Goal: Task Accomplishment & Management: Manage account settings

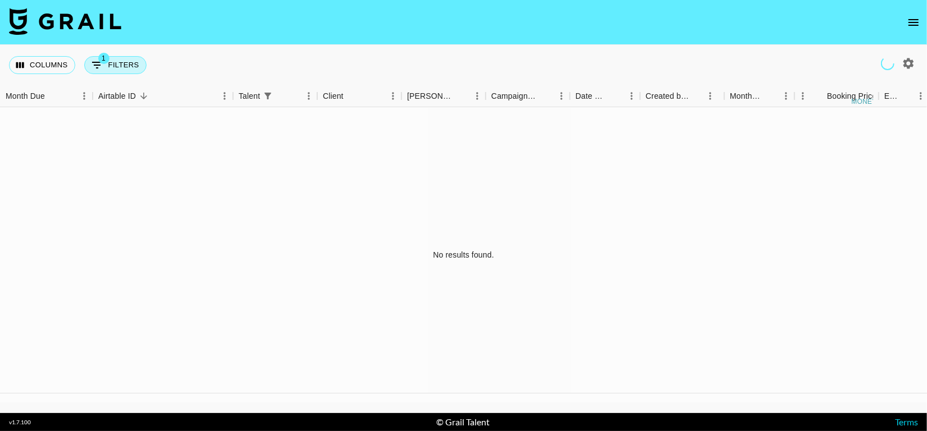
click at [127, 57] on button "1 Filters" at bounding box center [115, 65] width 62 height 18
select select "talentName"
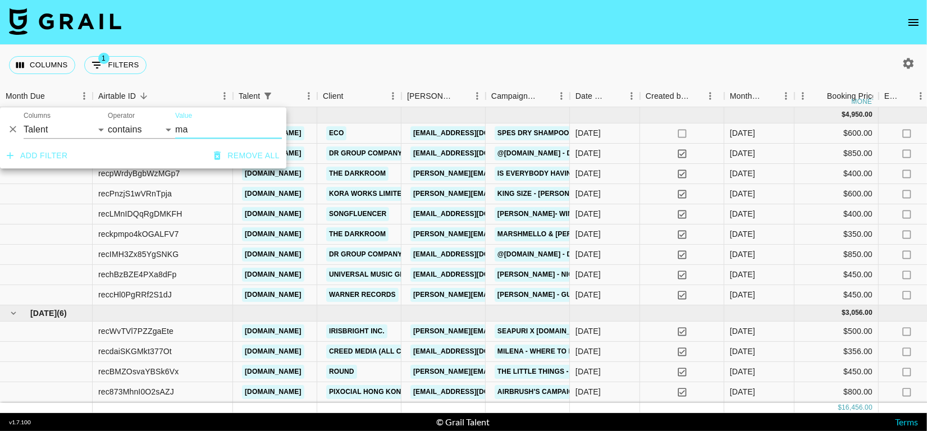
type input "m"
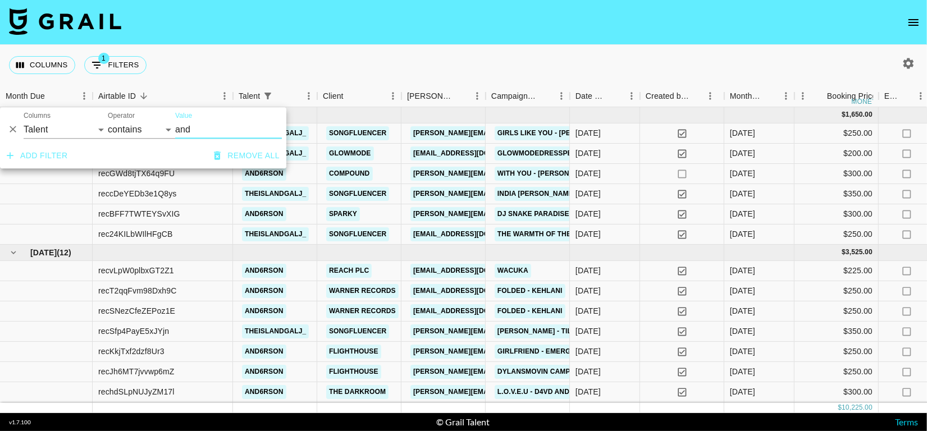
type input "and"
click at [399, 51] on div "Columns 1 Filters + Booking" at bounding box center [463, 65] width 927 height 40
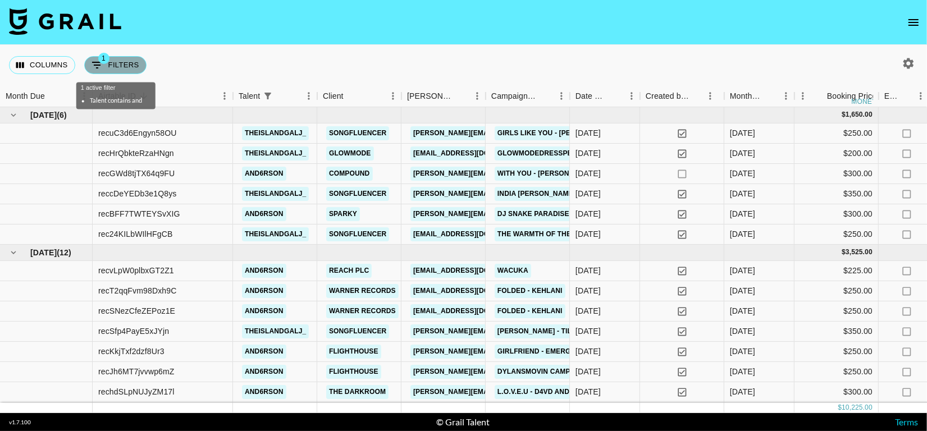
click at [121, 71] on button "1 Filters" at bounding box center [115, 65] width 62 height 18
select select "talentName"
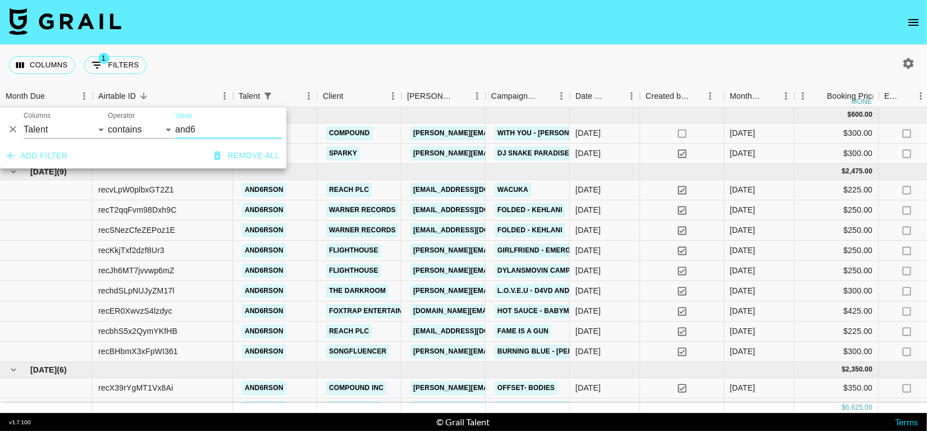
type input "and6"
click at [289, 52] on div "Columns 1 Filters + Booking" at bounding box center [463, 65] width 927 height 40
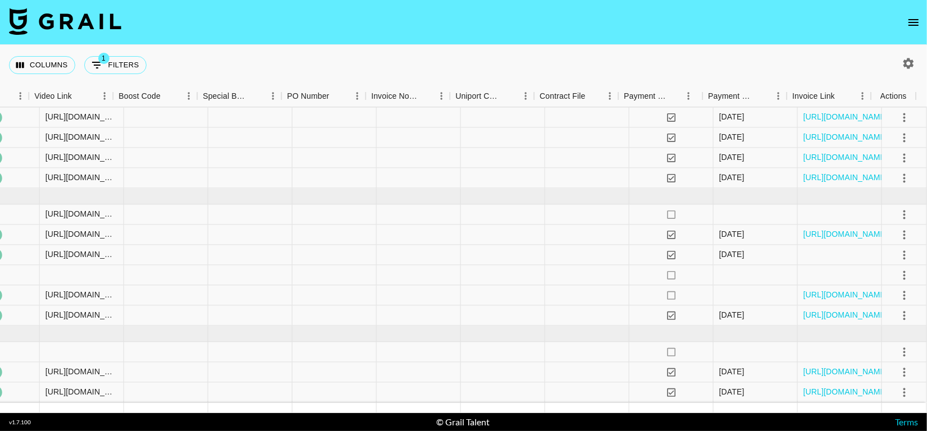
scroll to position [184, 583]
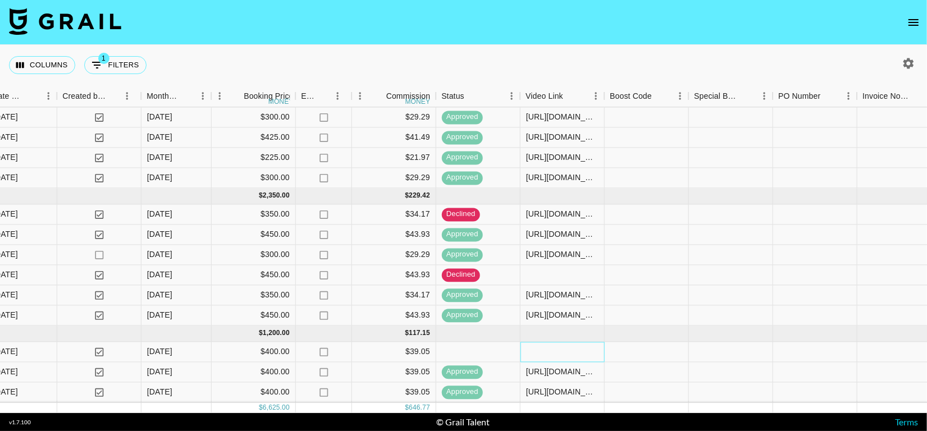
click at [545, 344] on div at bounding box center [563, 352] width 84 height 20
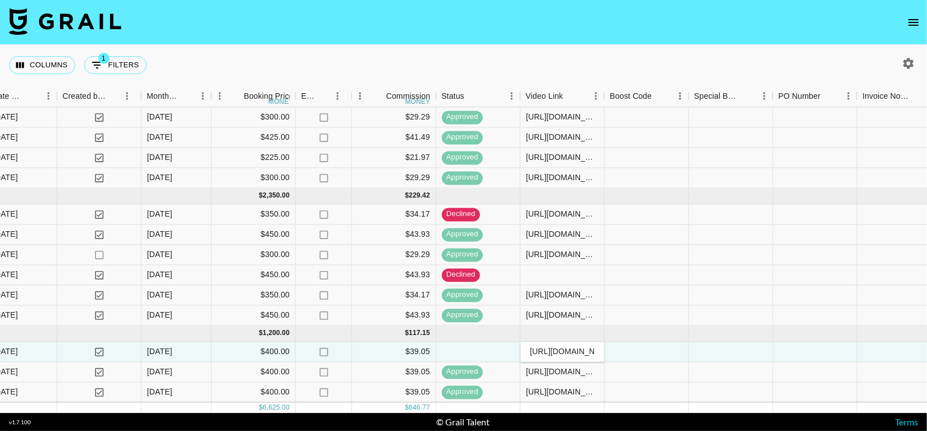
scroll to position [0, 265]
type input "[URL][DOMAIN_NAME]"
click at [672, 349] on div at bounding box center [647, 352] width 84 height 20
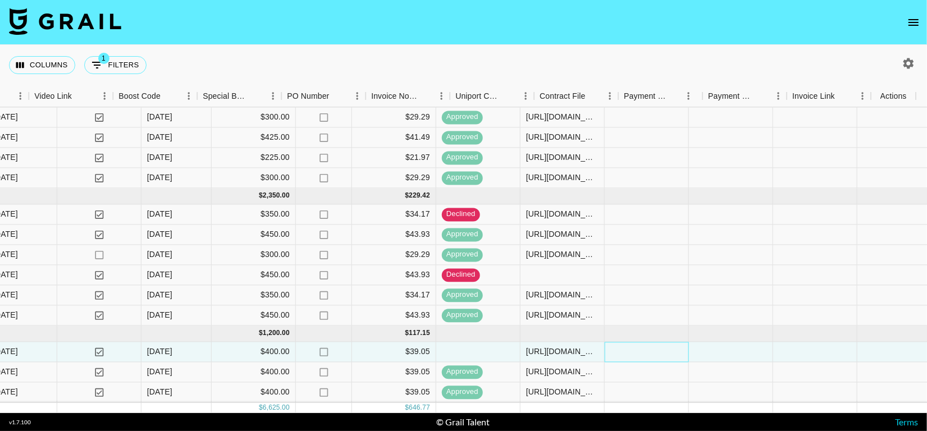
scroll to position [184, 1075]
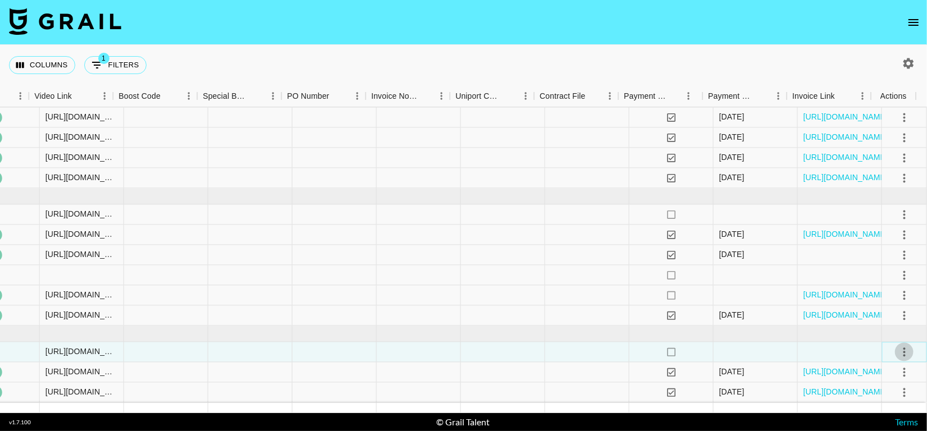
click at [898, 345] on icon "select merge strategy" at bounding box center [904, 351] width 13 height 13
click at [879, 311] on div "Approve" at bounding box center [880, 317] width 34 height 13
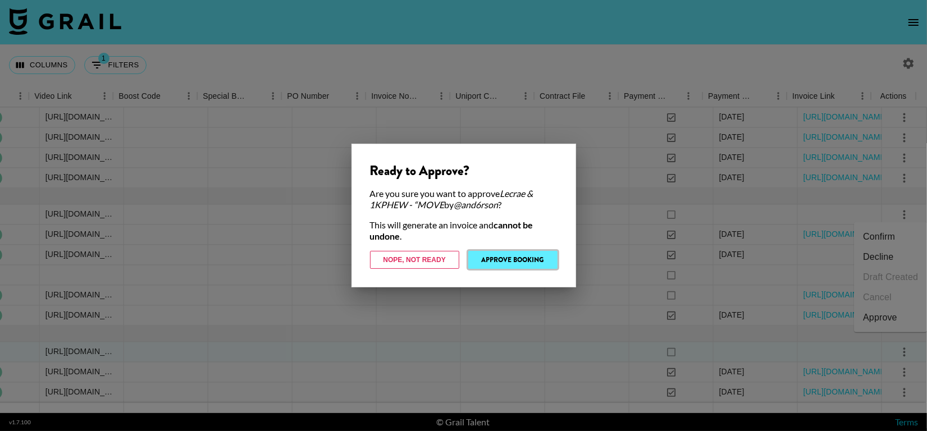
click at [541, 263] on button "Approve Booking" at bounding box center [512, 260] width 89 height 18
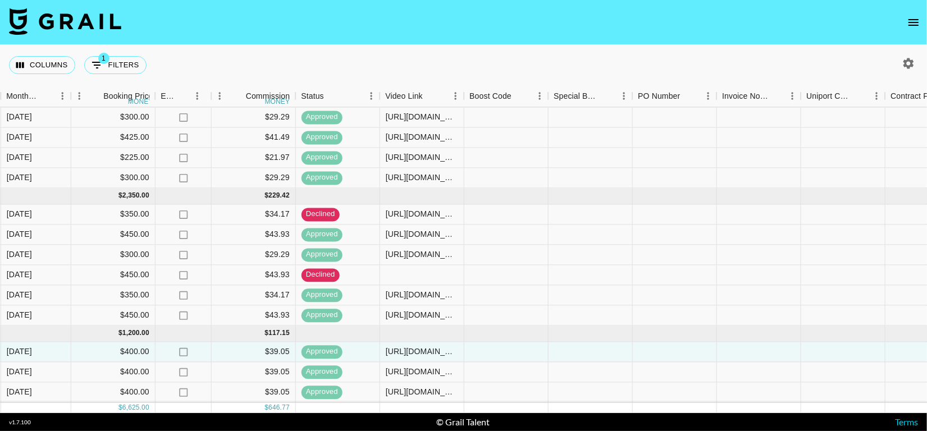
scroll to position [184, 0]
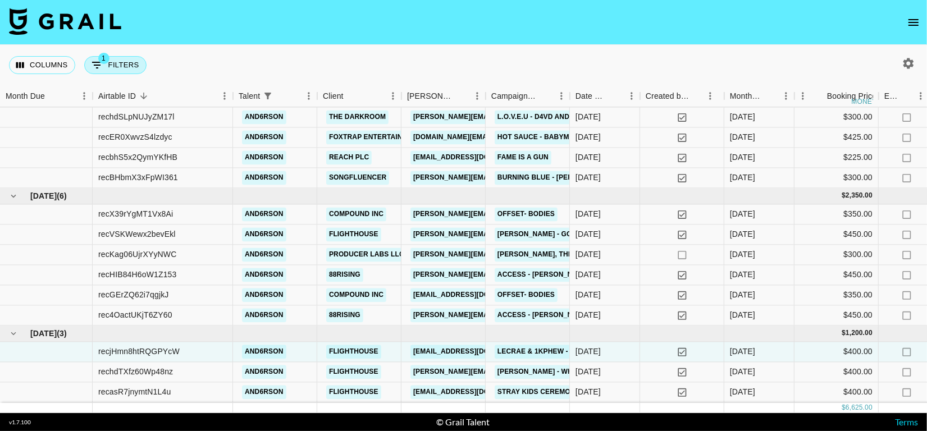
click at [99, 63] on icon "Show filters" at bounding box center [96, 64] width 13 height 13
select select "talentName"
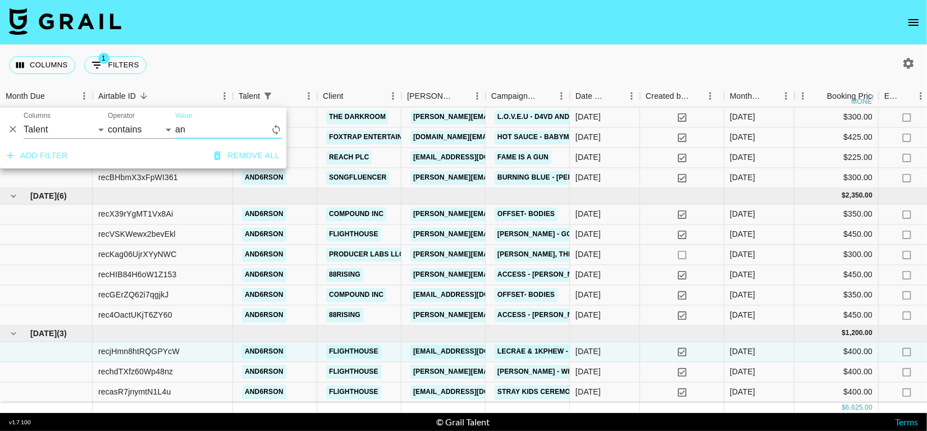
type input "a"
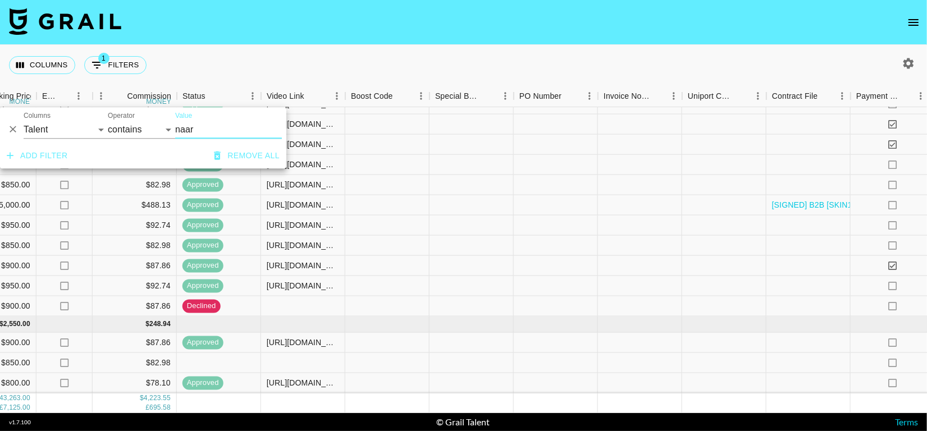
scroll to position [477, 70]
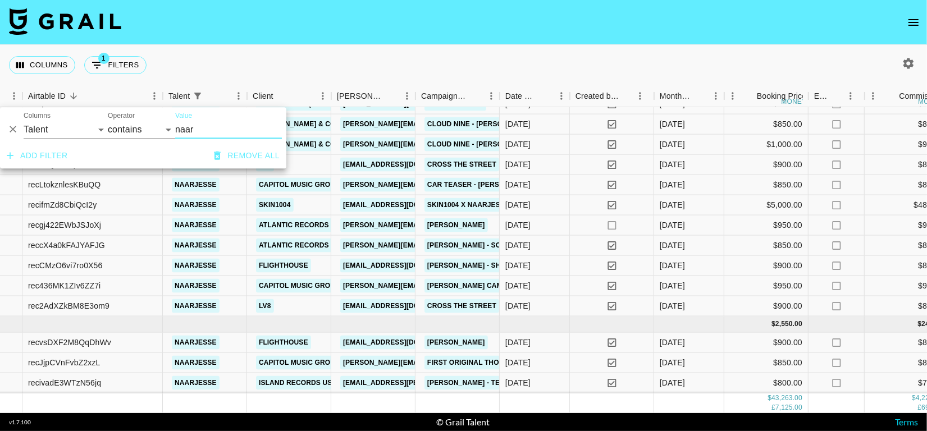
type input "naar"
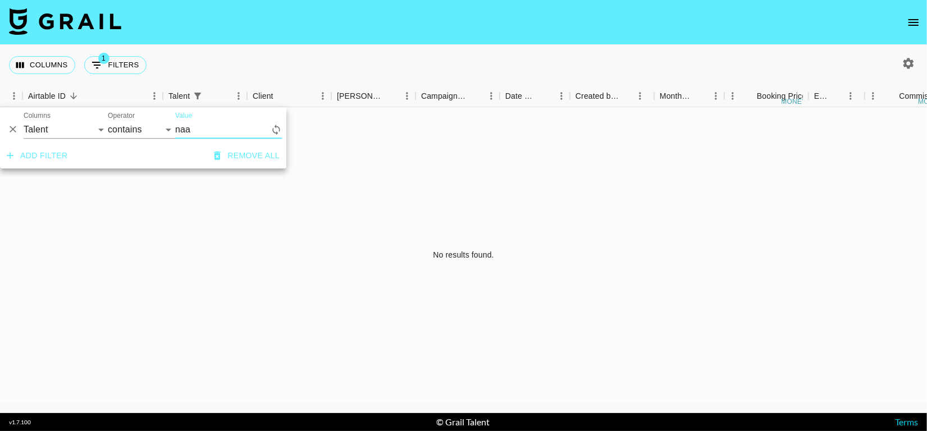
scroll to position [0, 70]
type input "naar"
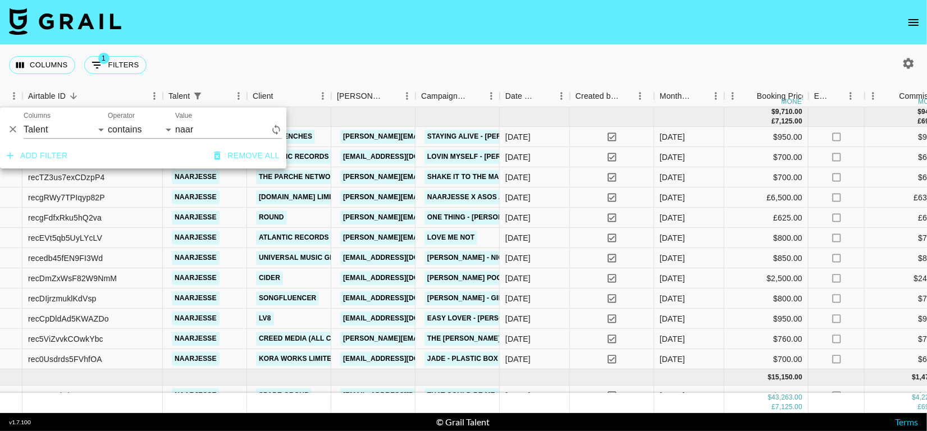
click at [414, 63] on div "Columns 1 Filters + Booking" at bounding box center [463, 65] width 927 height 40
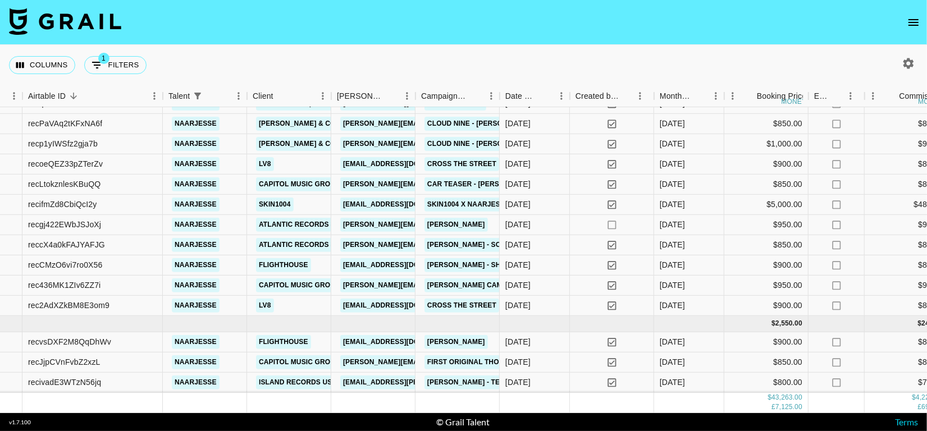
scroll to position [481, 562]
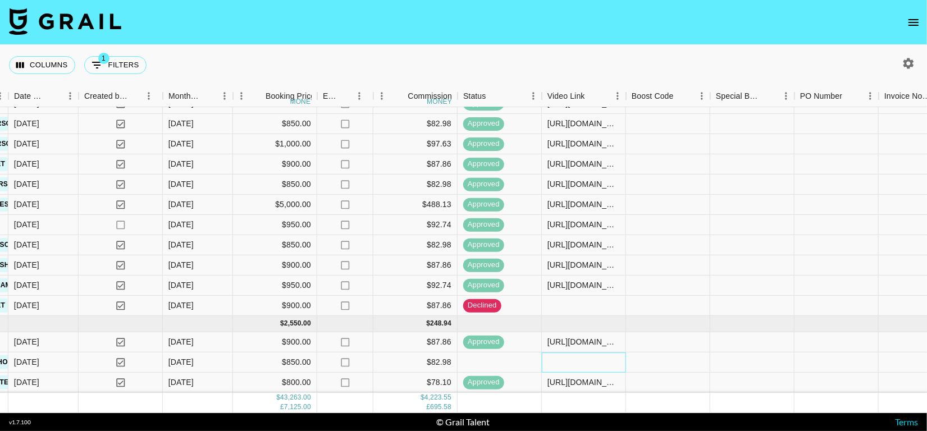
click at [557, 354] on div at bounding box center [584, 363] width 84 height 20
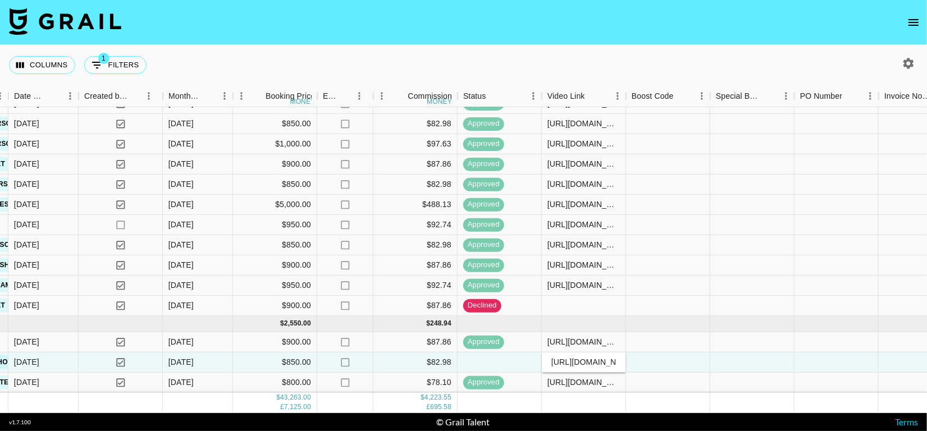
scroll to position [0, 267]
type input "[URL][DOMAIN_NAME]"
click at [693, 354] on div at bounding box center [668, 363] width 84 height 20
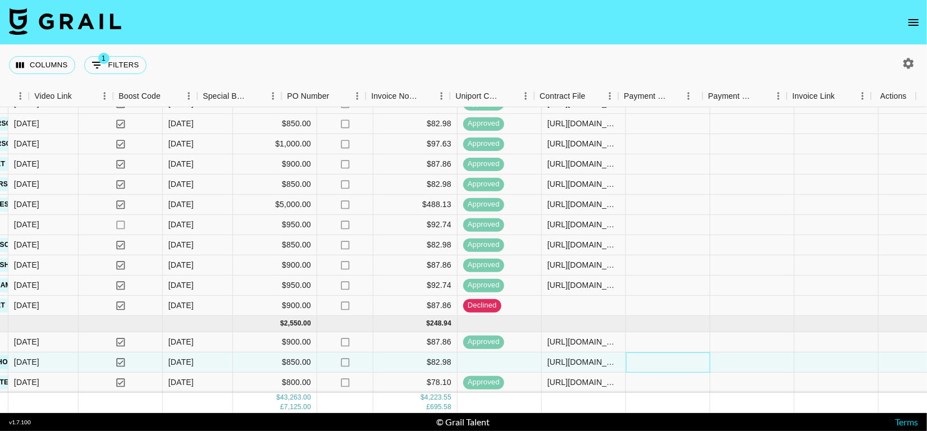
scroll to position [481, 1075]
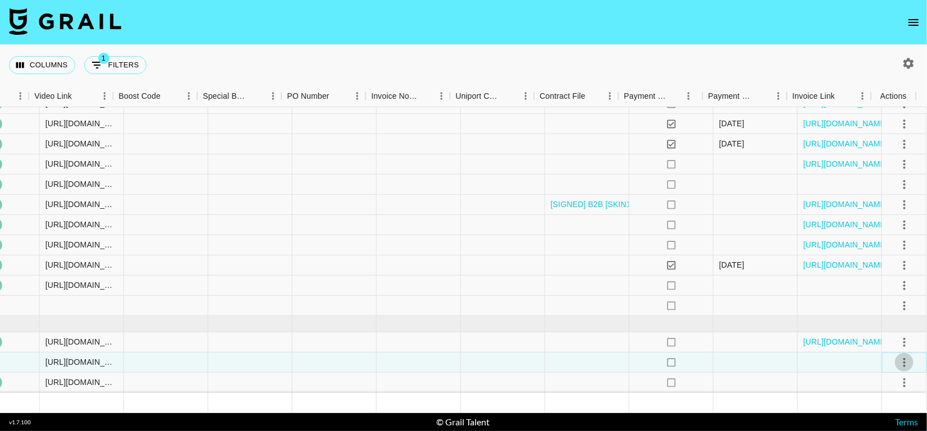
click at [898, 356] on icon "select merge strategy" at bounding box center [904, 362] width 13 height 13
click at [873, 253] on li "Confirm" at bounding box center [890, 248] width 73 height 20
click at [895, 326] on div "Approve" at bounding box center [880, 328] width 34 height 13
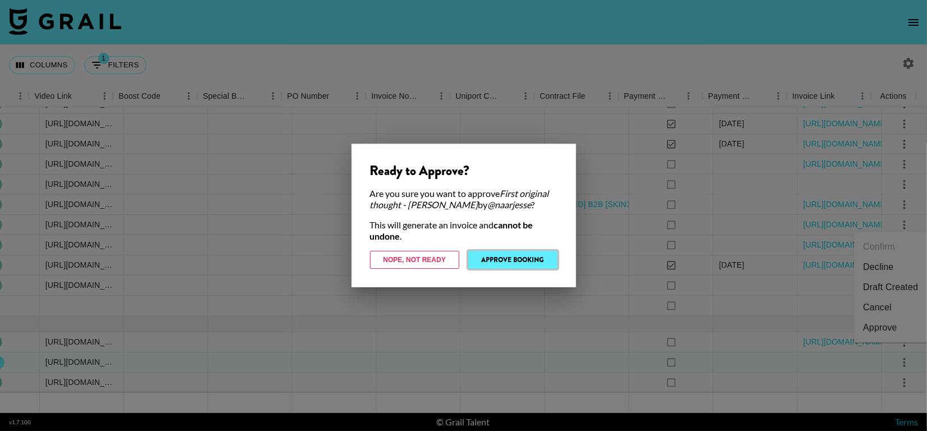
click at [517, 256] on button "Approve Booking" at bounding box center [512, 260] width 89 height 18
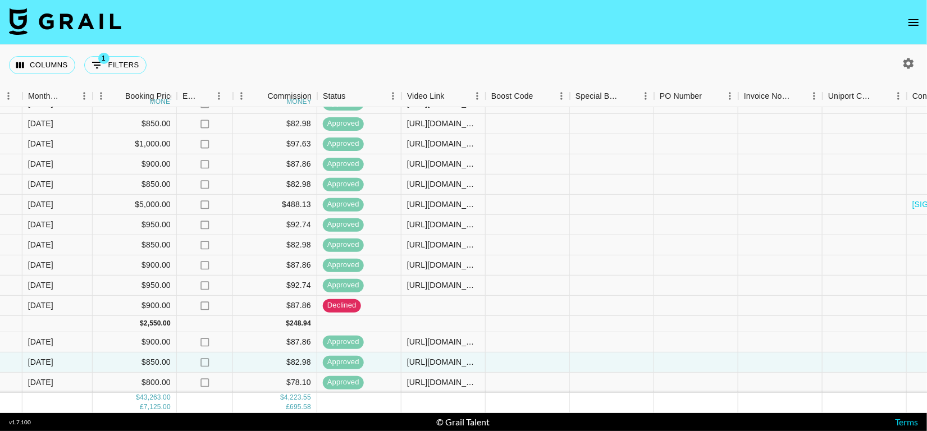
scroll to position [481, 0]
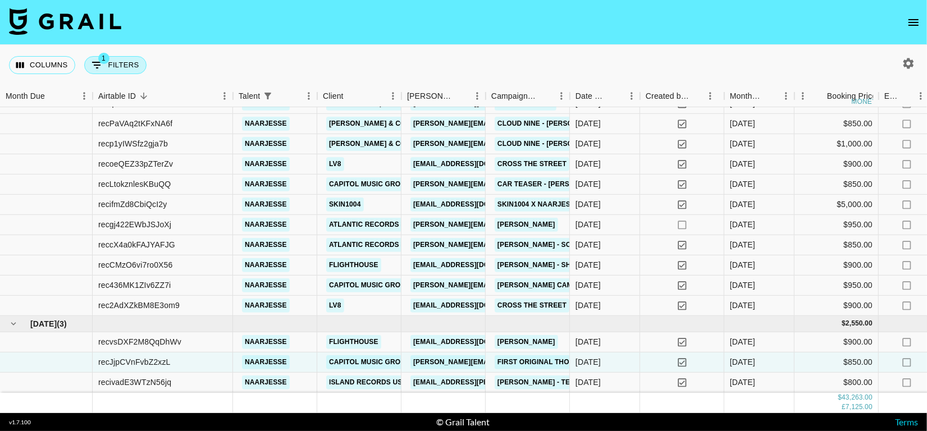
click at [139, 65] on button "1 Filters" at bounding box center [115, 65] width 62 height 18
select select "talentName"
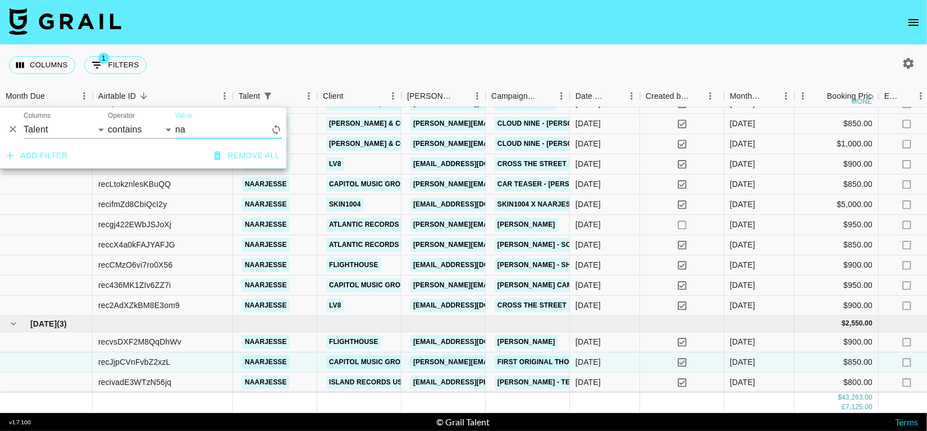
type input "n"
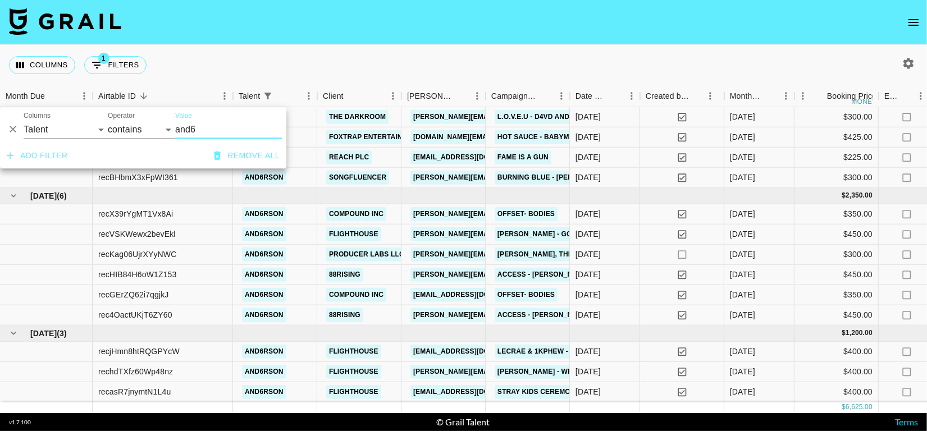
scroll to position [188, 0]
type input "and6"
click at [352, 52] on div "Columns 1 Filters + Booking" at bounding box center [463, 65] width 927 height 40
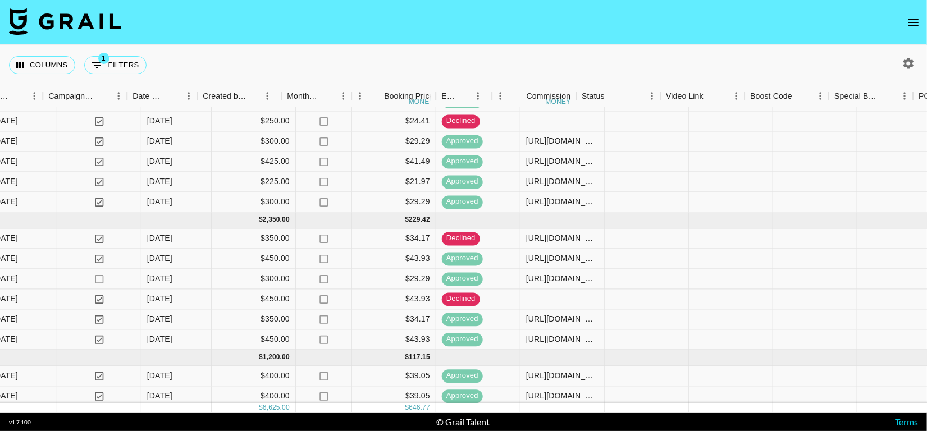
scroll to position [150, 1075]
